Goal: Task Accomplishment & Management: Manage account settings

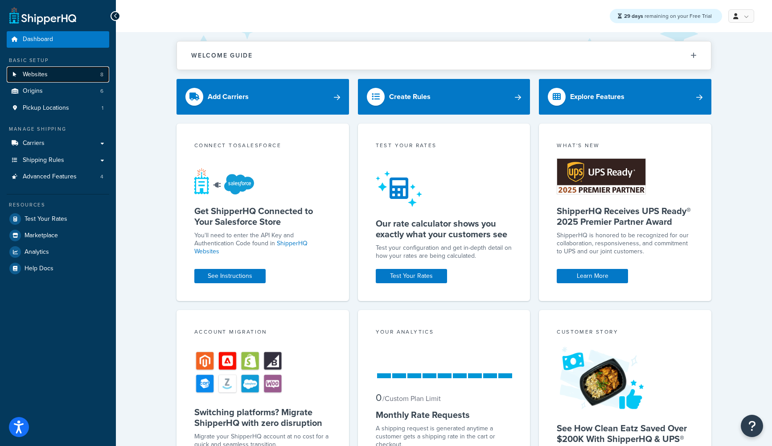
click at [37, 75] on span "Websites" at bounding box center [35, 75] width 25 height 8
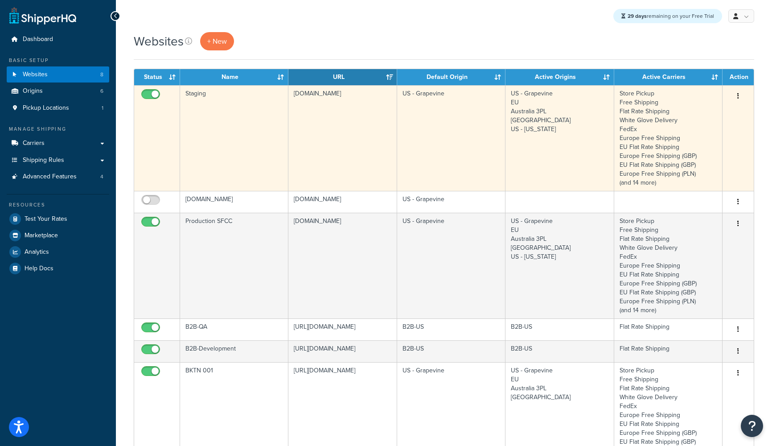
click at [196, 91] on td "Staging" at bounding box center [234, 138] width 108 height 106
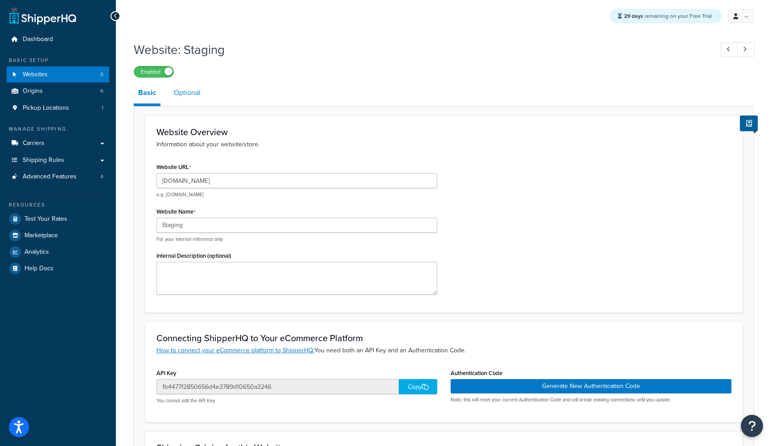
click at [192, 94] on link "Optional" at bounding box center [187, 92] width 36 height 21
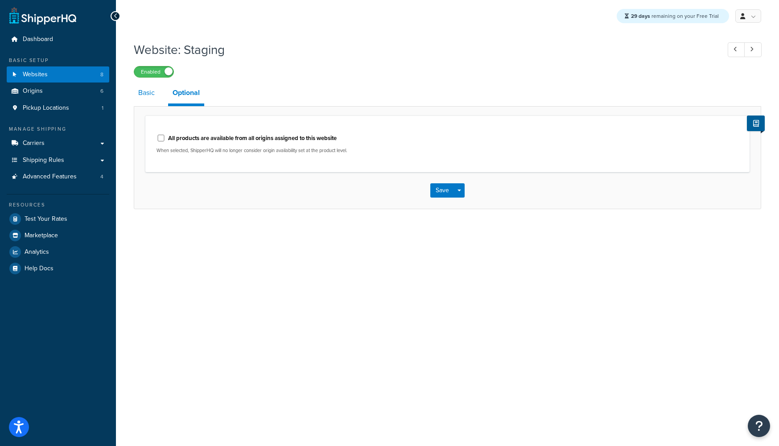
click at [148, 94] on link "Basic" at bounding box center [146, 92] width 25 height 21
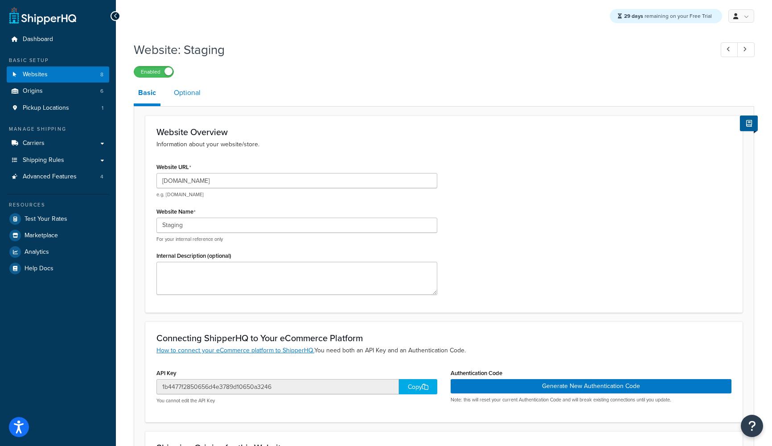
click at [191, 90] on link "Optional" at bounding box center [187, 92] width 36 height 21
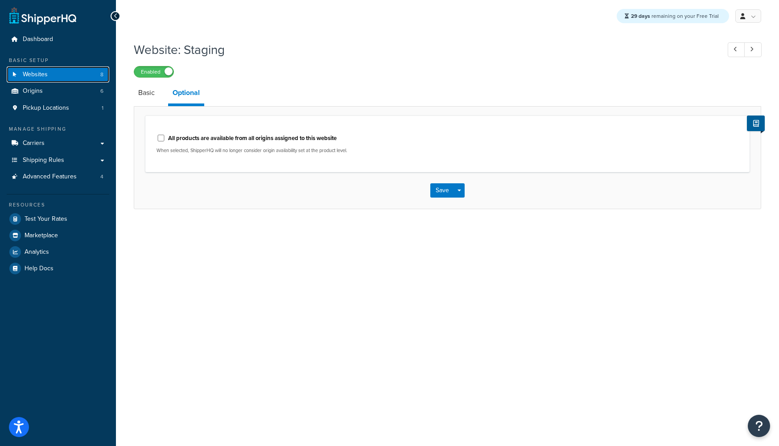
click at [46, 79] on link "Websites 8" at bounding box center [58, 74] width 102 height 16
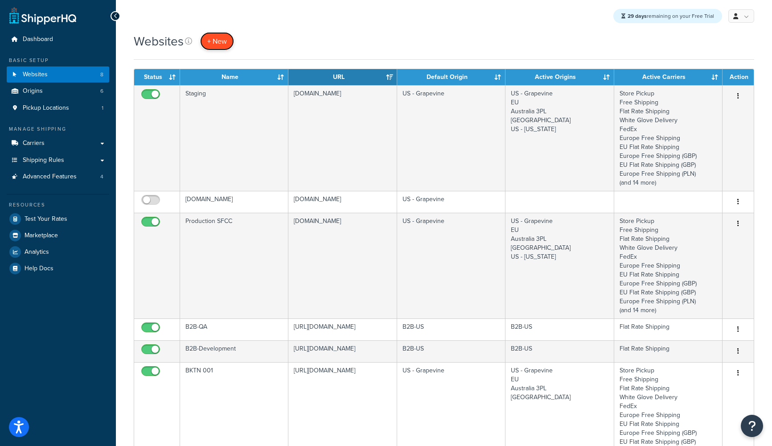
click at [221, 41] on span "+ New" at bounding box center [217, 41] width 20 height 10
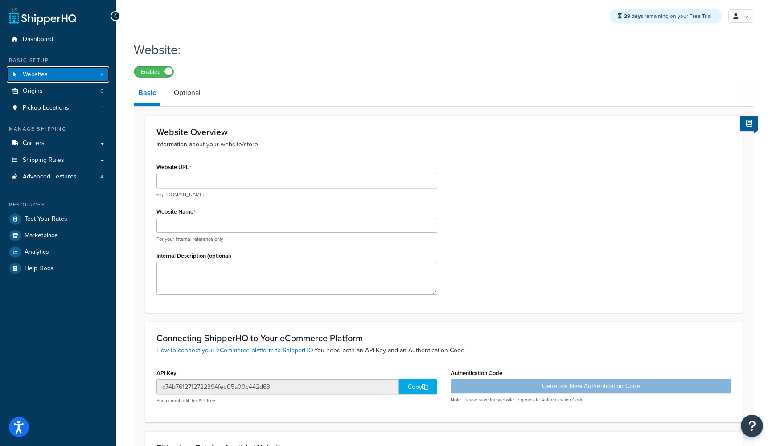
click at [53, 74] on link "Websites 8" at bounding box center [58, 74] width 102 height 16
